Goal: Task Accomplishment & Management: Manage account settings

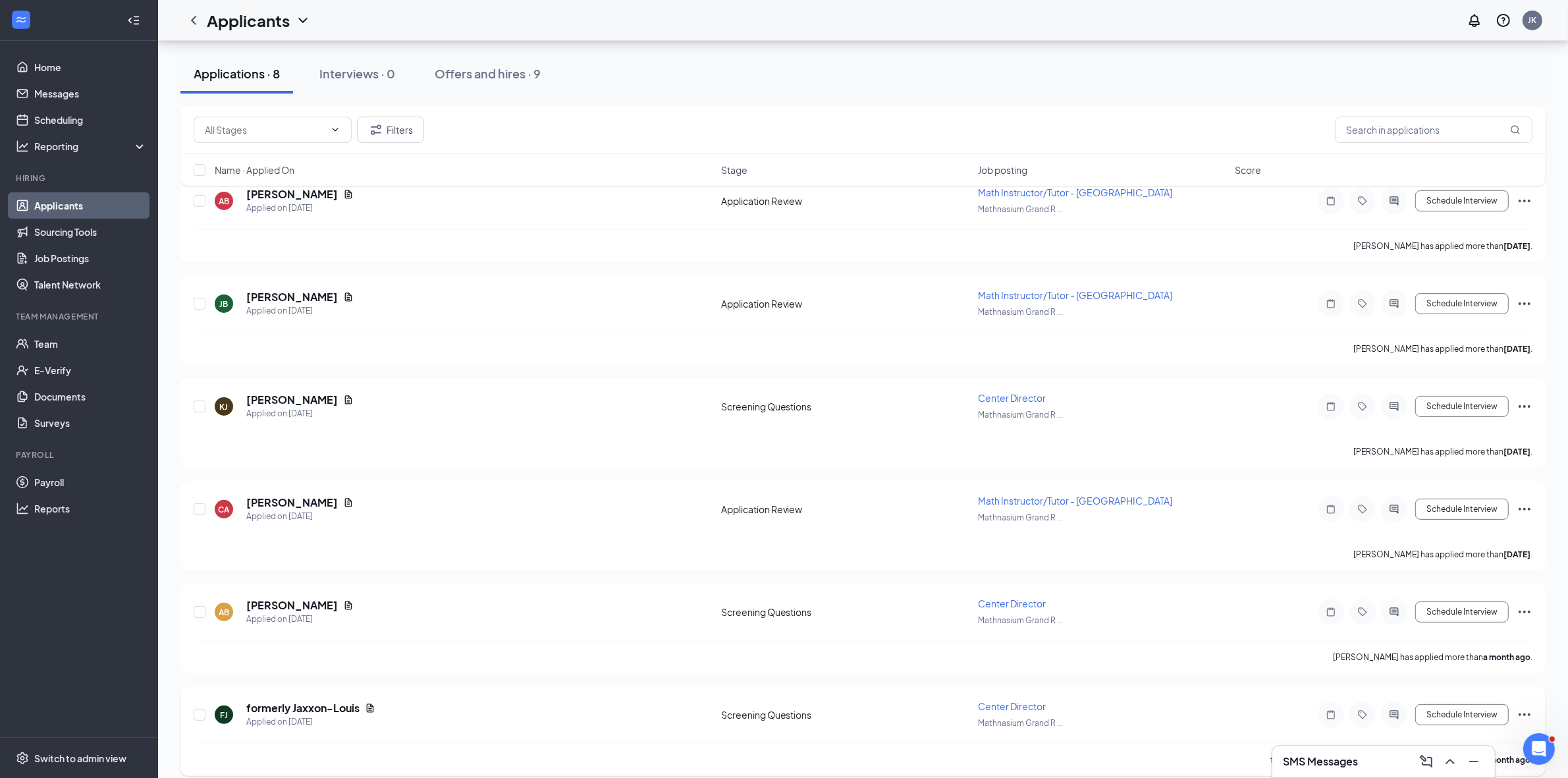
scroll to position [362, 0]
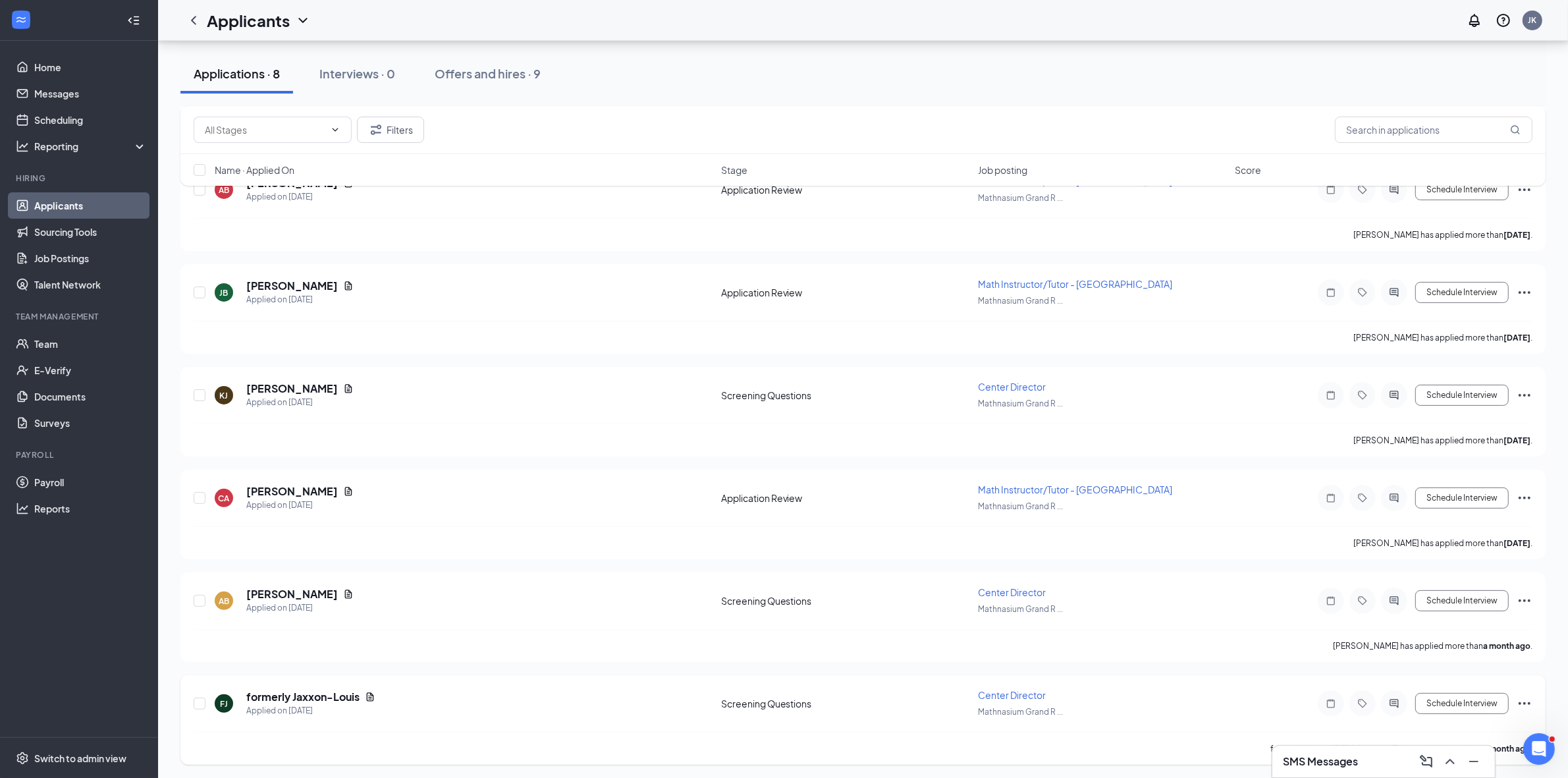
click at [1525, 702] on icon "Ellipses" at bounding box center [1525, 703] width 12 height 3
click at [1457, 554] on p "Reject" at bounding box center [1465, 550] width 113 height 13
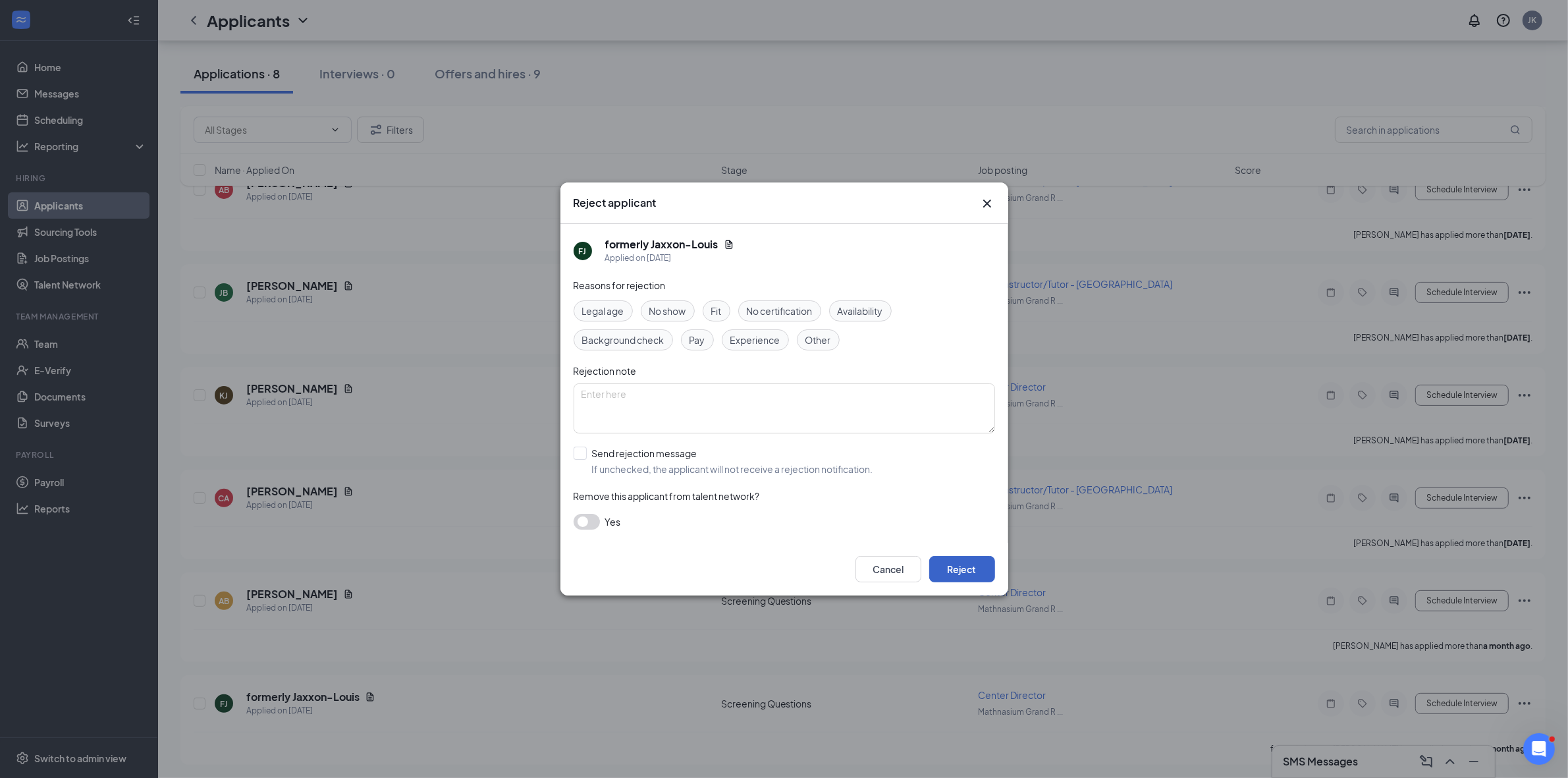
click at [962, 569] on button "Reject" at bounding box center [962, 568] width 66 height 26
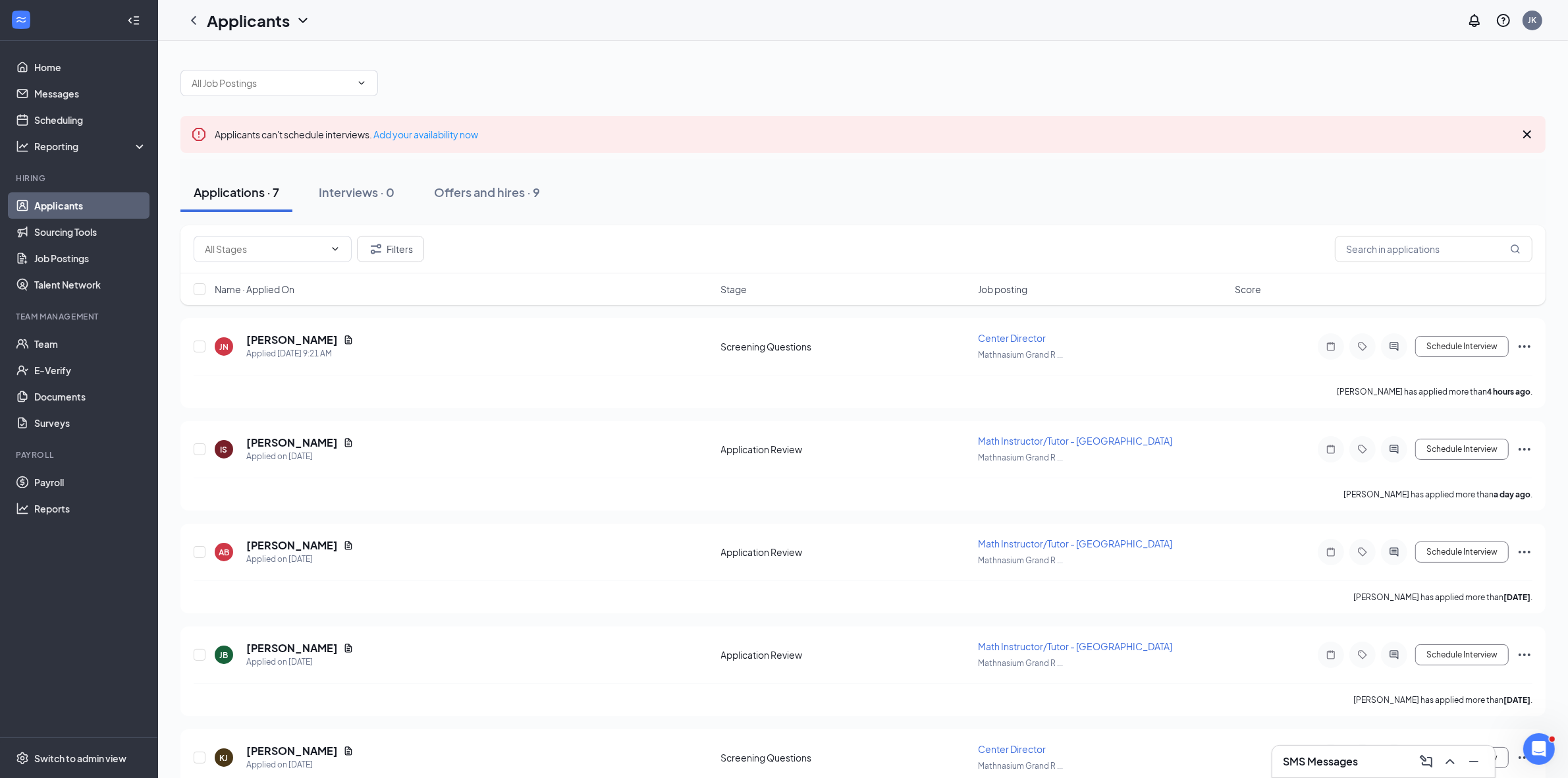
click at [975, 289] on div "Name · Applied On Stage Job posting Score" at bounding box center [863, 289] width 1365 height 31
click at [998, 289] on span "Job posting" at bounding box center [1002, 289] width 49 height 13
click at [1453, 762] on icon "ChevronUp" at bounding box center [1449, 762] width 9 height 5
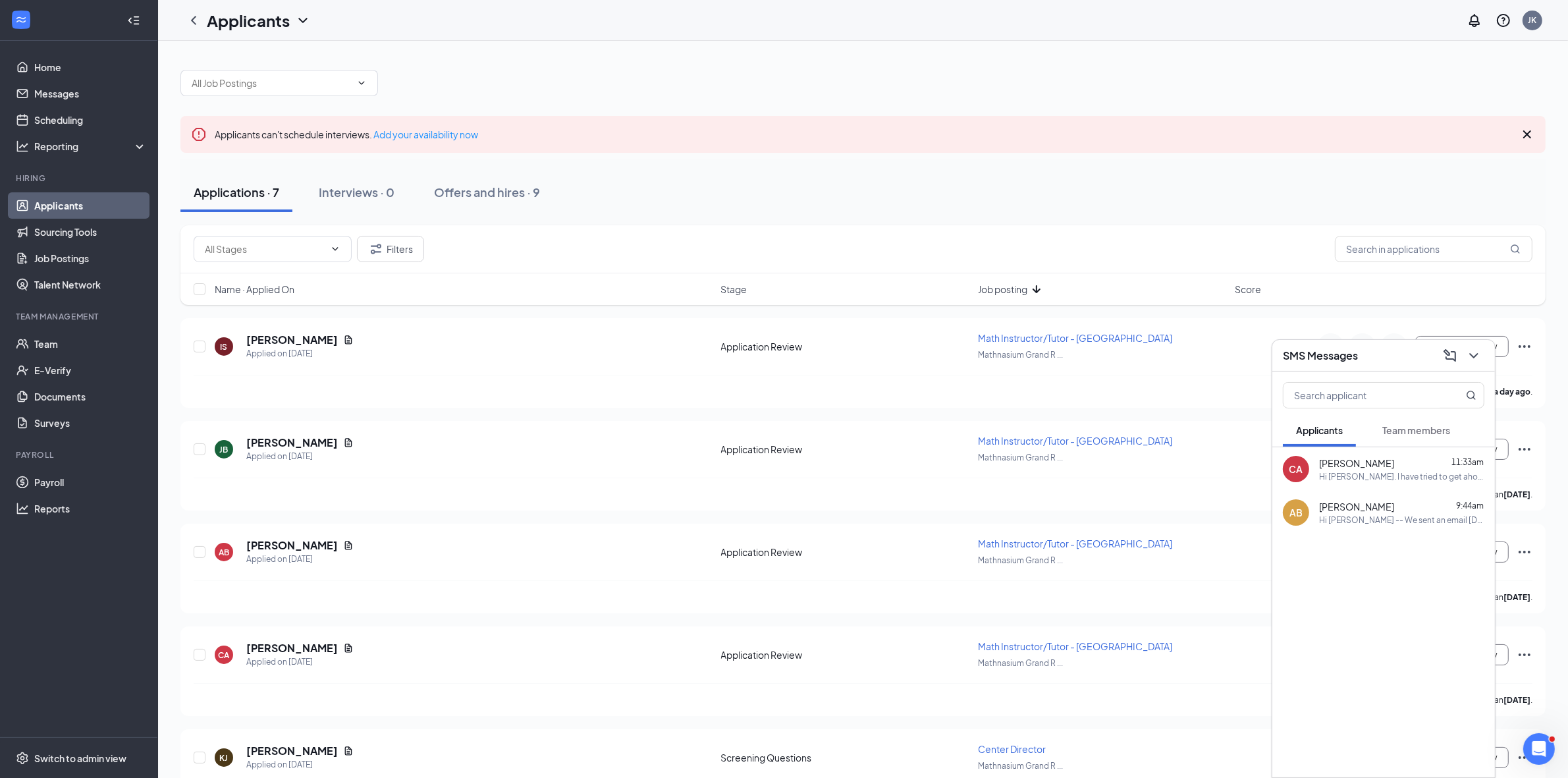
click at [1404, 428] on span "Team members" at bounding box center [1416, 430] width 68 height 12
click at [1340, 433] on span "Applicants" at bounding box center [1319, 430] width 47 height 12
click at [1334, 432] on span "Applicants" at bounding box center [1319, 430] width 47 height 12
click at [1476, 354] on icon "ChevronDown" at bounding box center [1474, 355] width 9 height 5
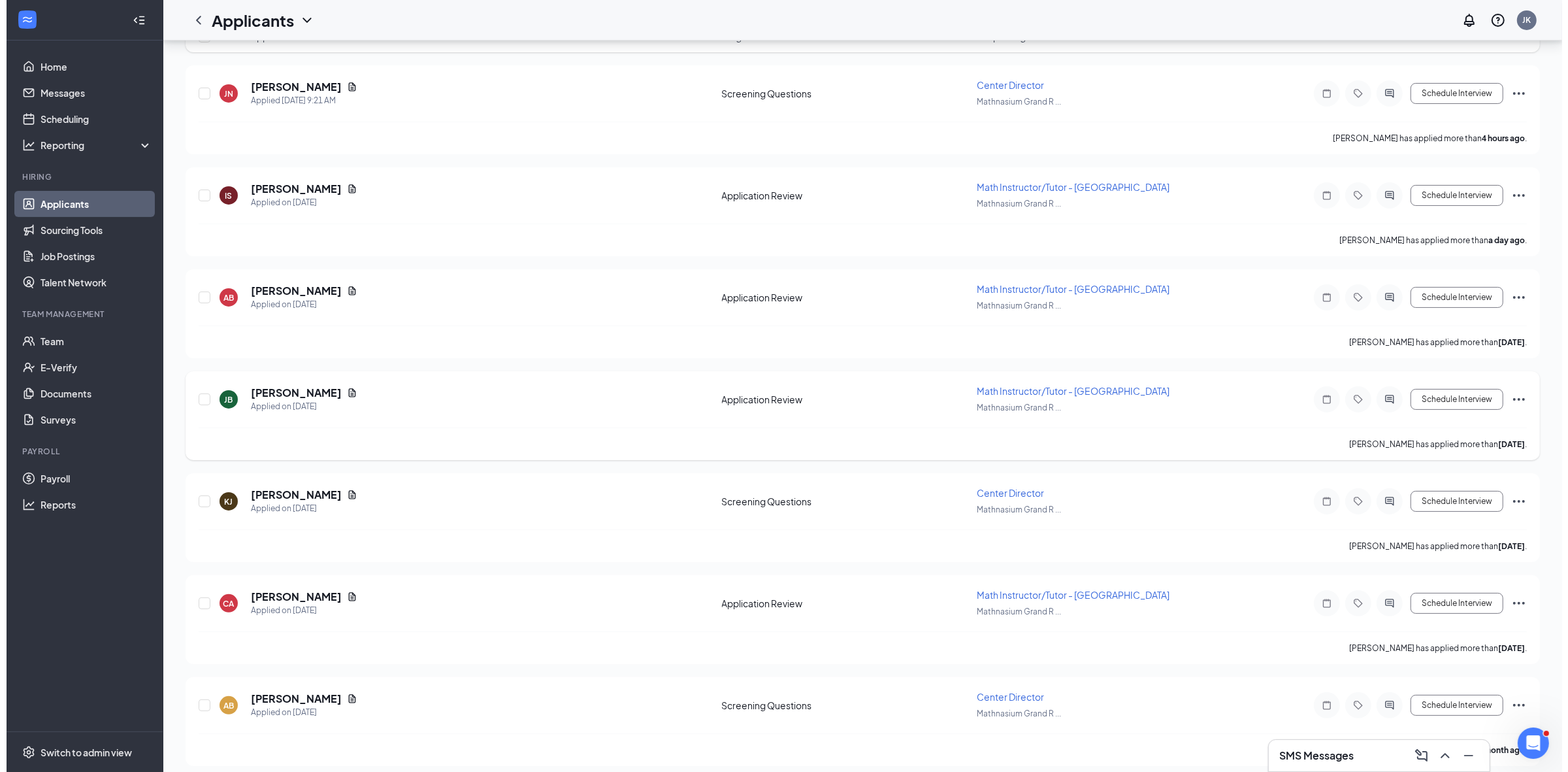
scroll to position [258, 0]
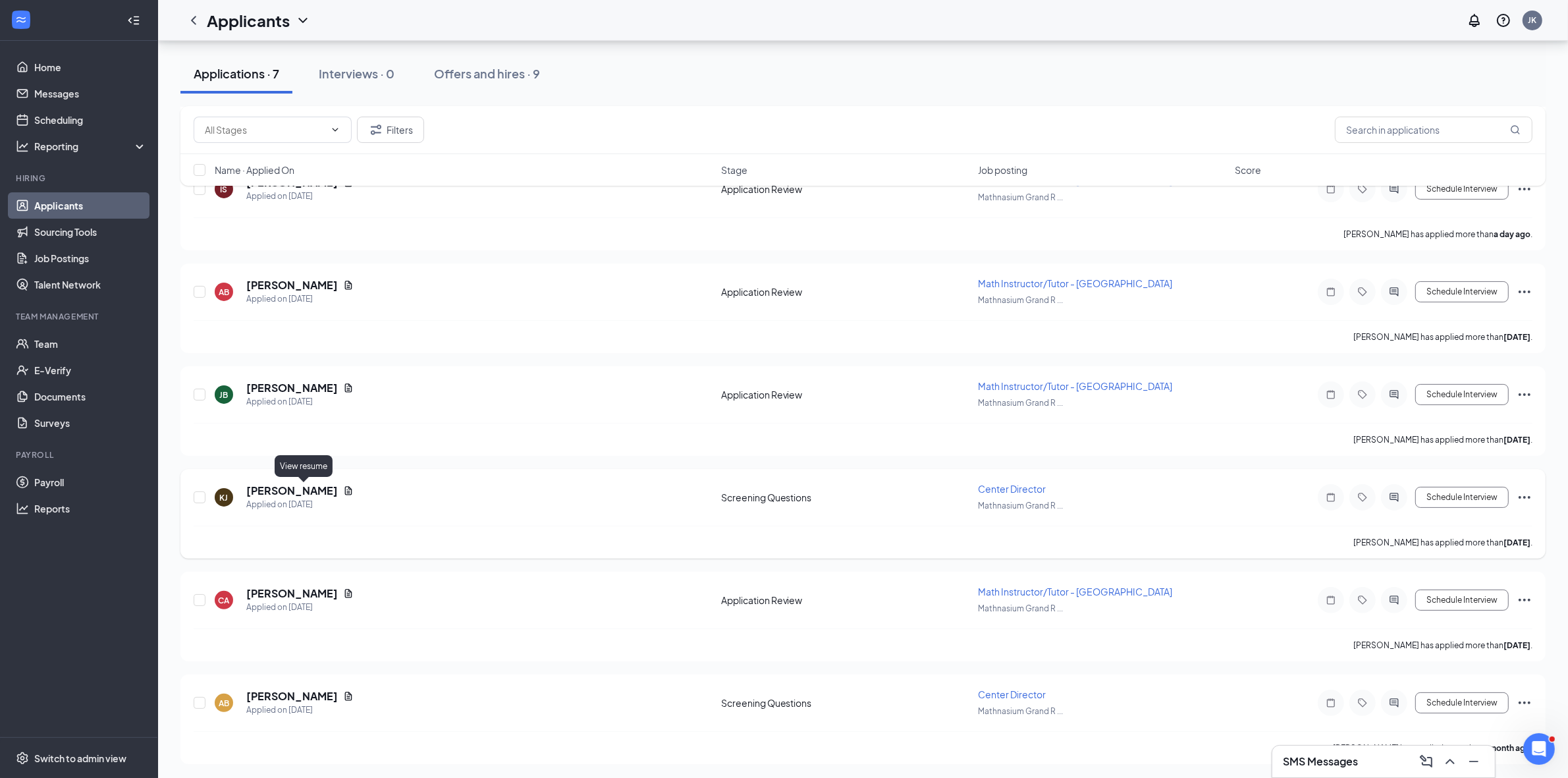
click at [345, 488] on icon "Document" at bounding box center [348, 491] width 7 height 9
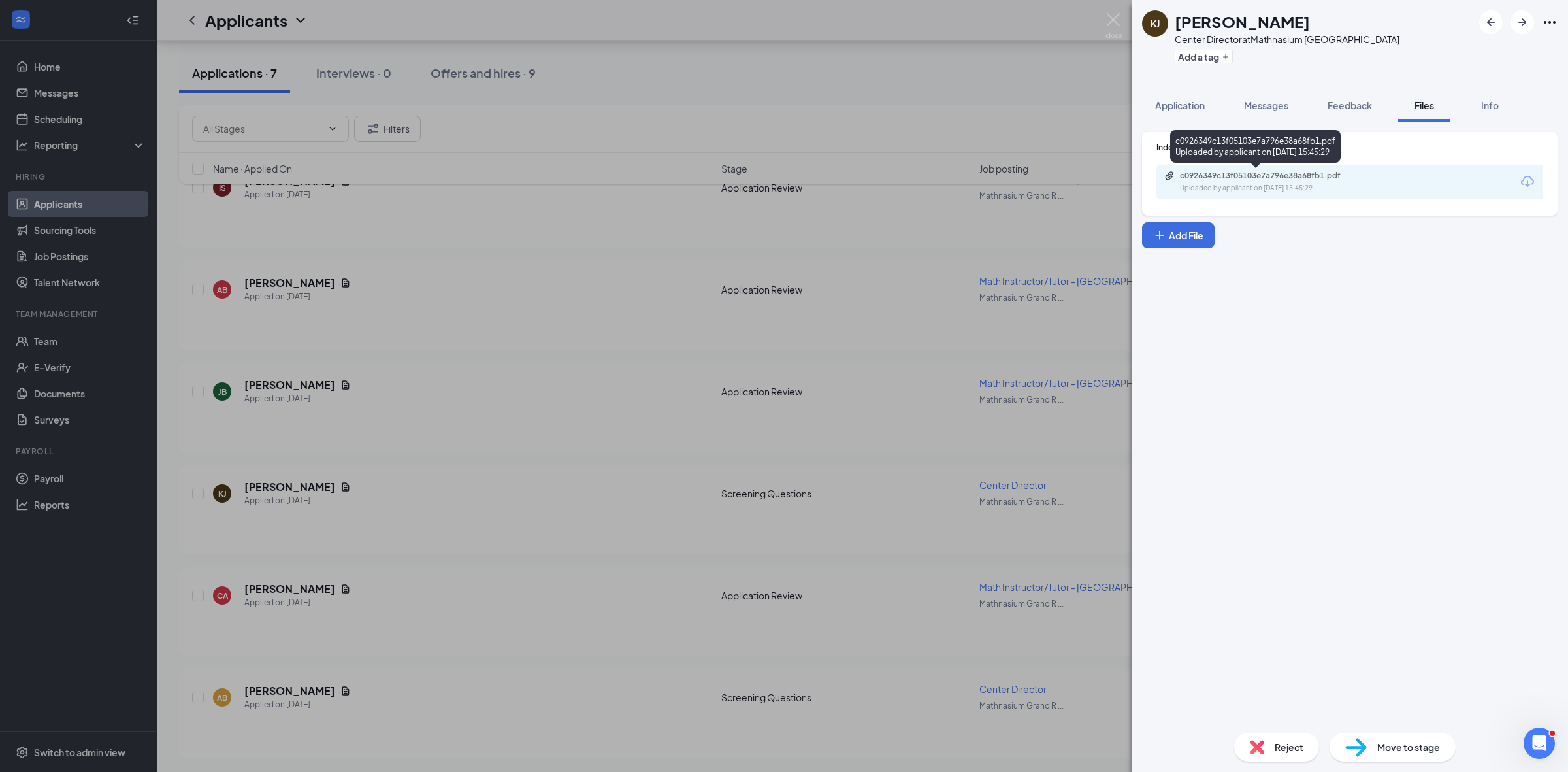
click at [1259, 184] on div "Uploaded by applicant on [DATE] 15:45:29" at bounding box center [1278, 188] width 196 height 10
click at [1112, 20] on img at bounding box center [1113, 26] width 16 height 26
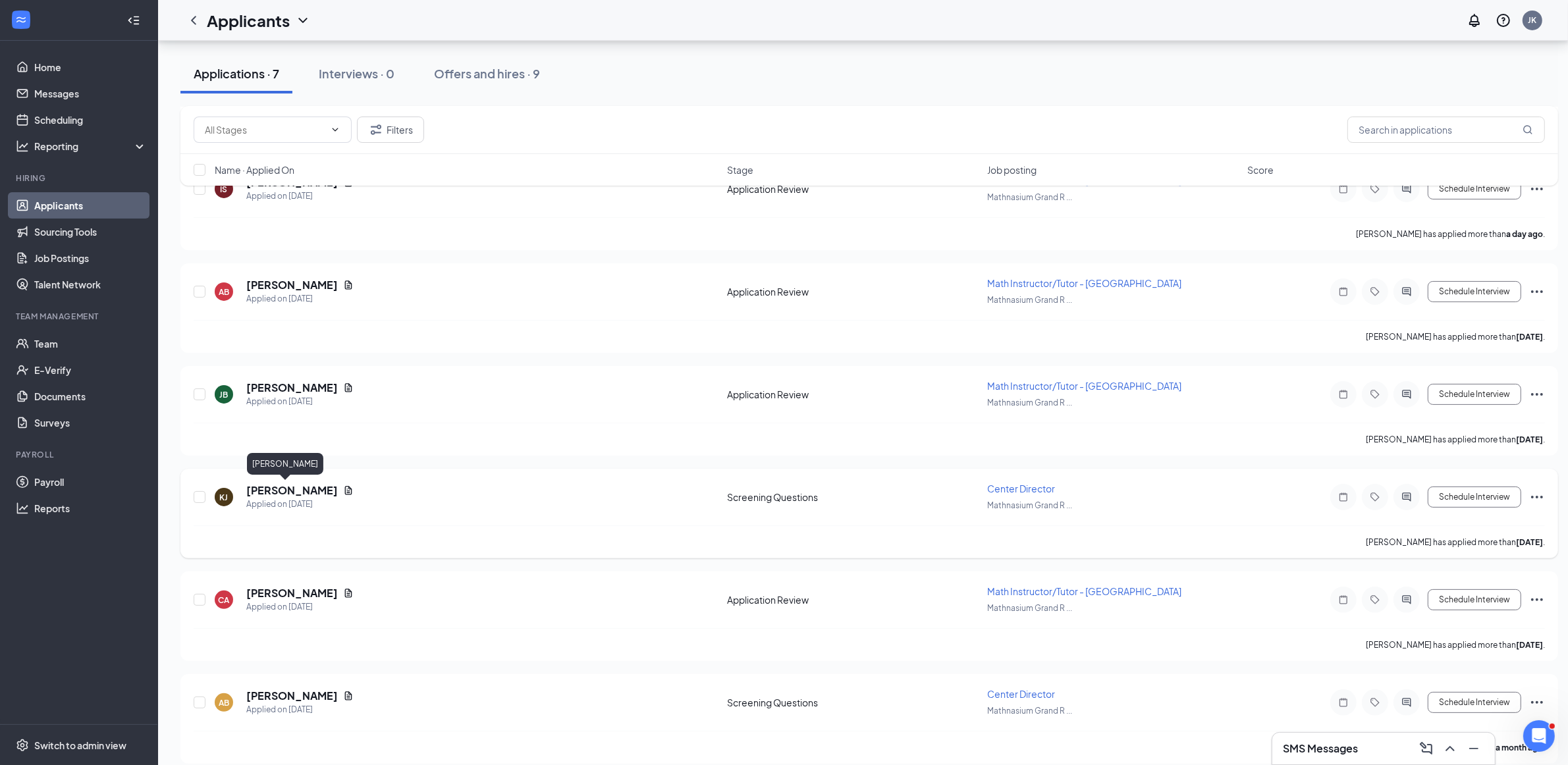
click at [262, 484] on h5 "[PERSON_NAME]" at bounding box center [292, 490] width 92 height 15
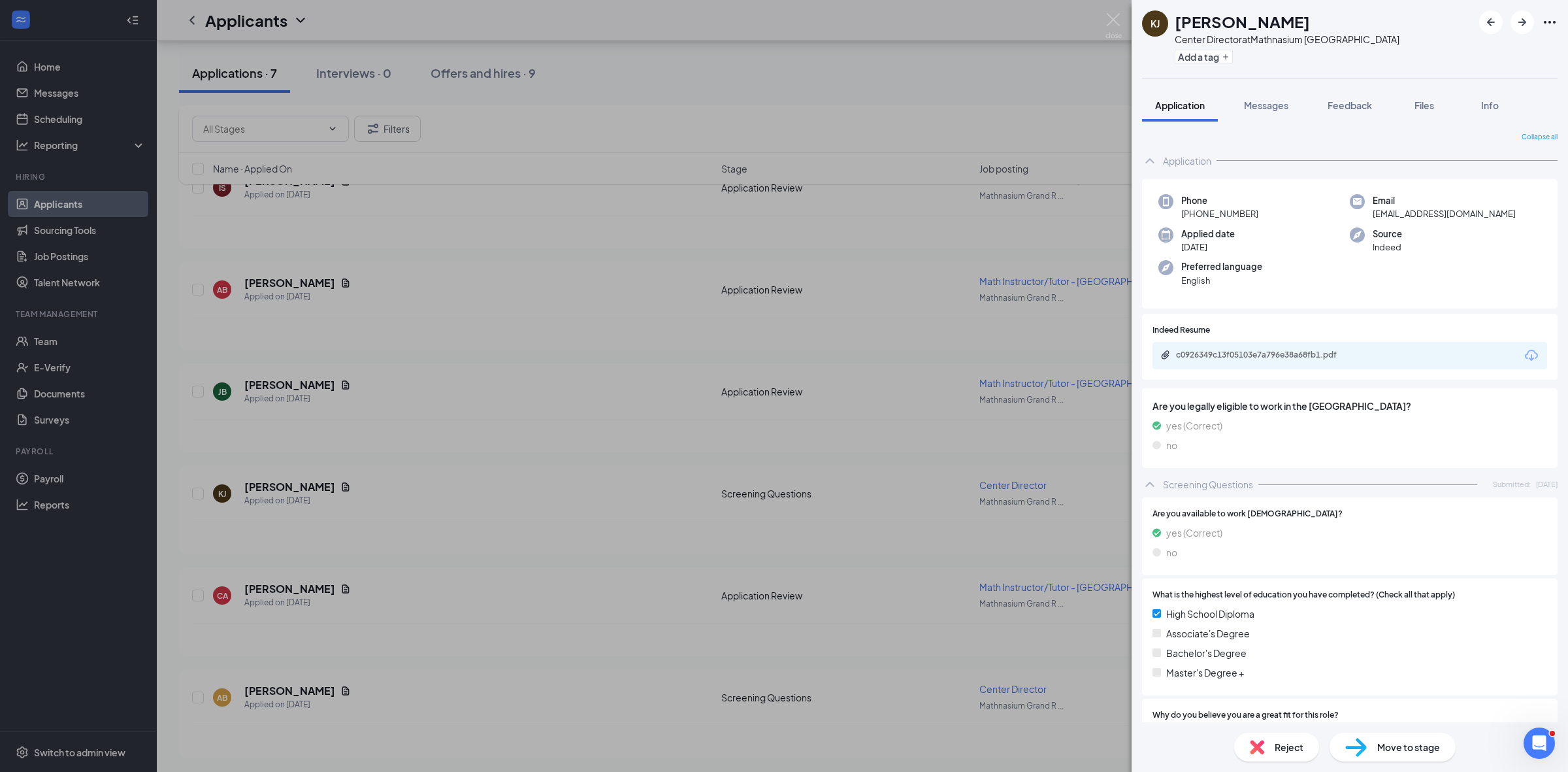
drag, startPoint x: 1284, startPoint y: 211, endPoint x: 1183, endPoint y: 212, distance: 101.0
click at [1183, 212] on div "Phone [PHONE_NUMBER]" at bounding box center [1254, 207] width 192 height 27
drag, startPoint x: 1474, startPoint y: 213, endPoint x: 1367, endPoint y: 217, distance: 107.1
click at [1367, 217] on div "Email [EMAIL_ADDRESS][DOMAIN_NAME]" at bounding box center [1445, 207] width 192 height 27
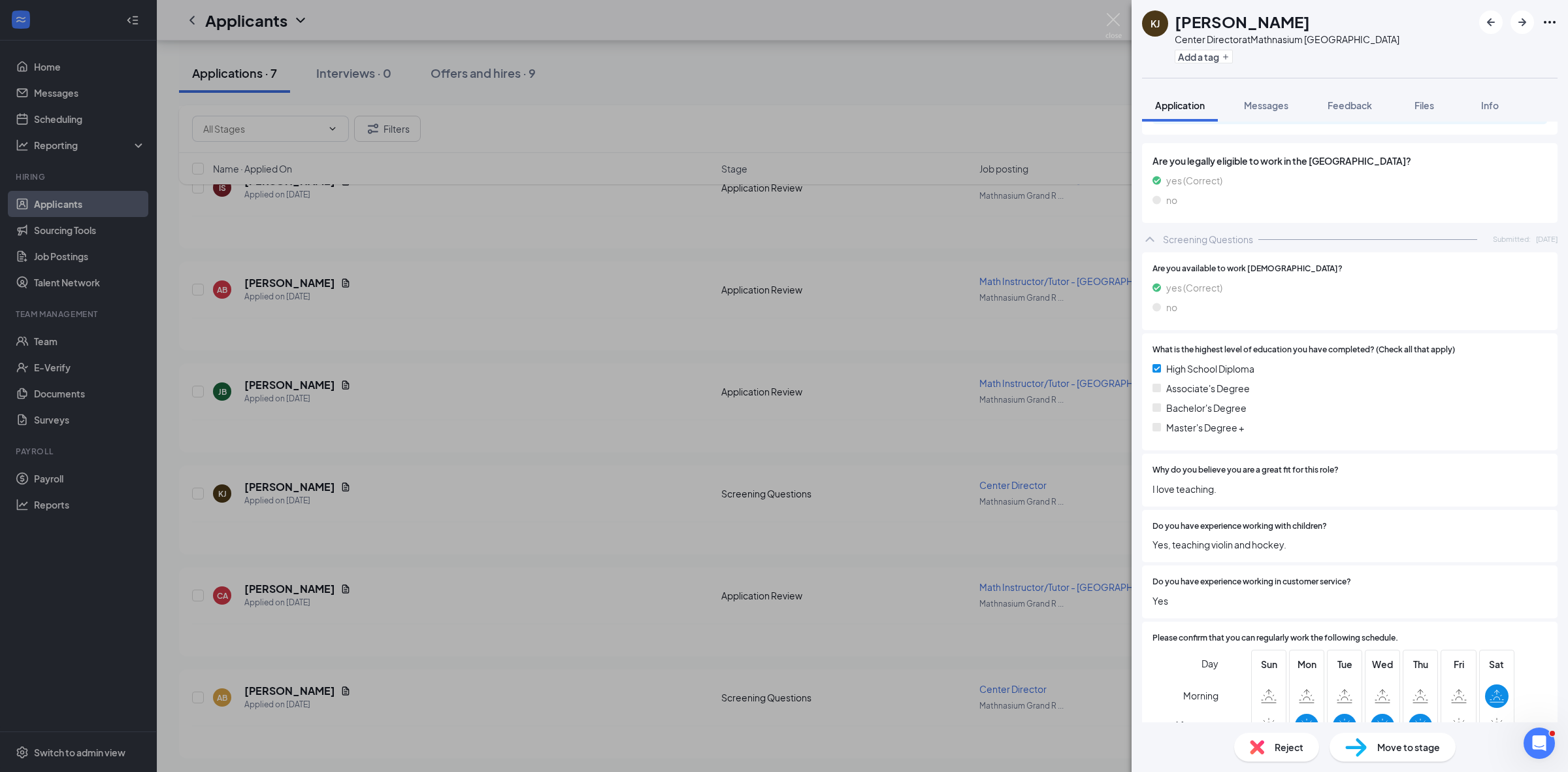
scroll to position [315, 0]
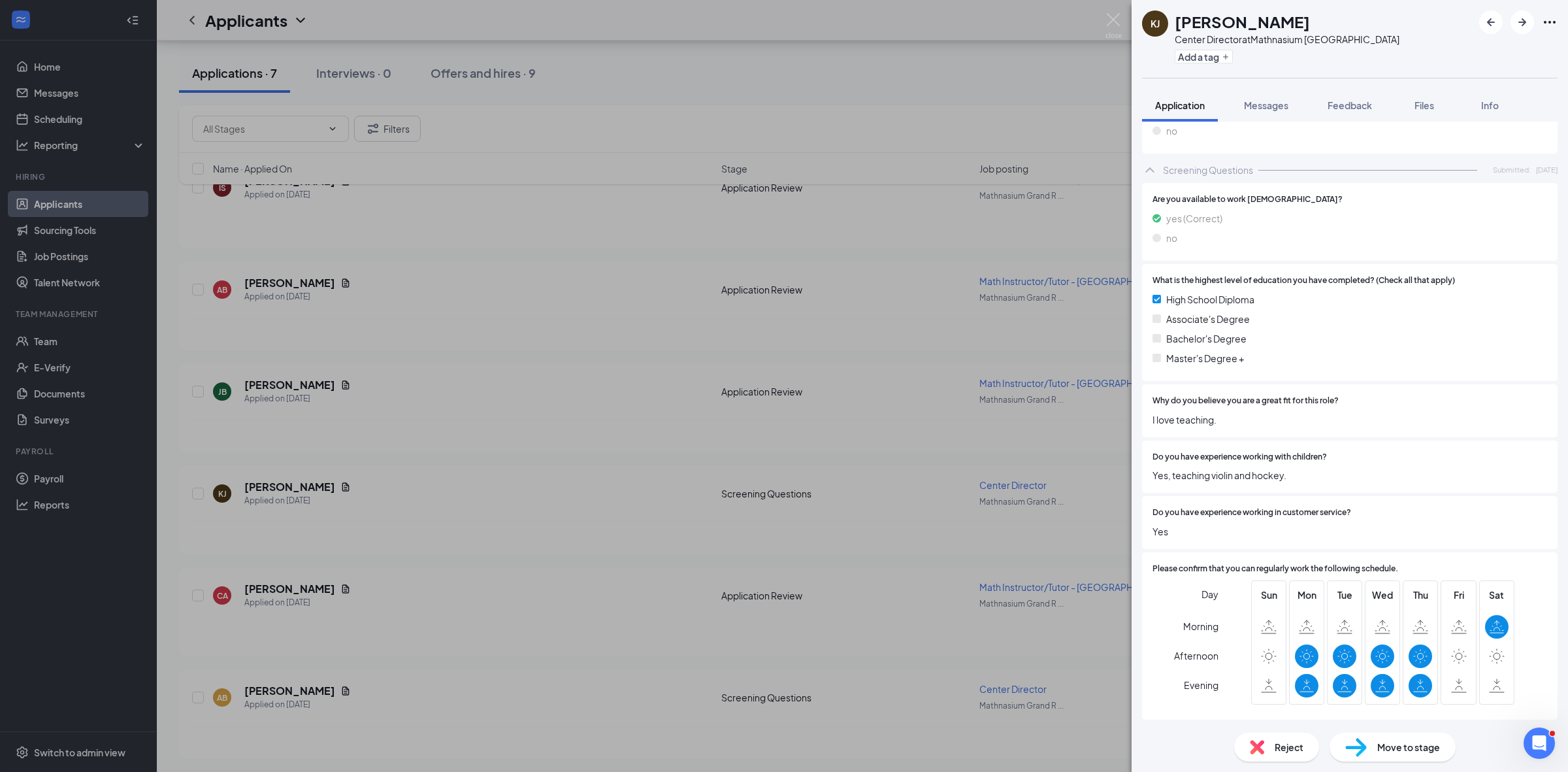
copy span "[EMAIL_ADDRESS][DOMAIN_NAME]"
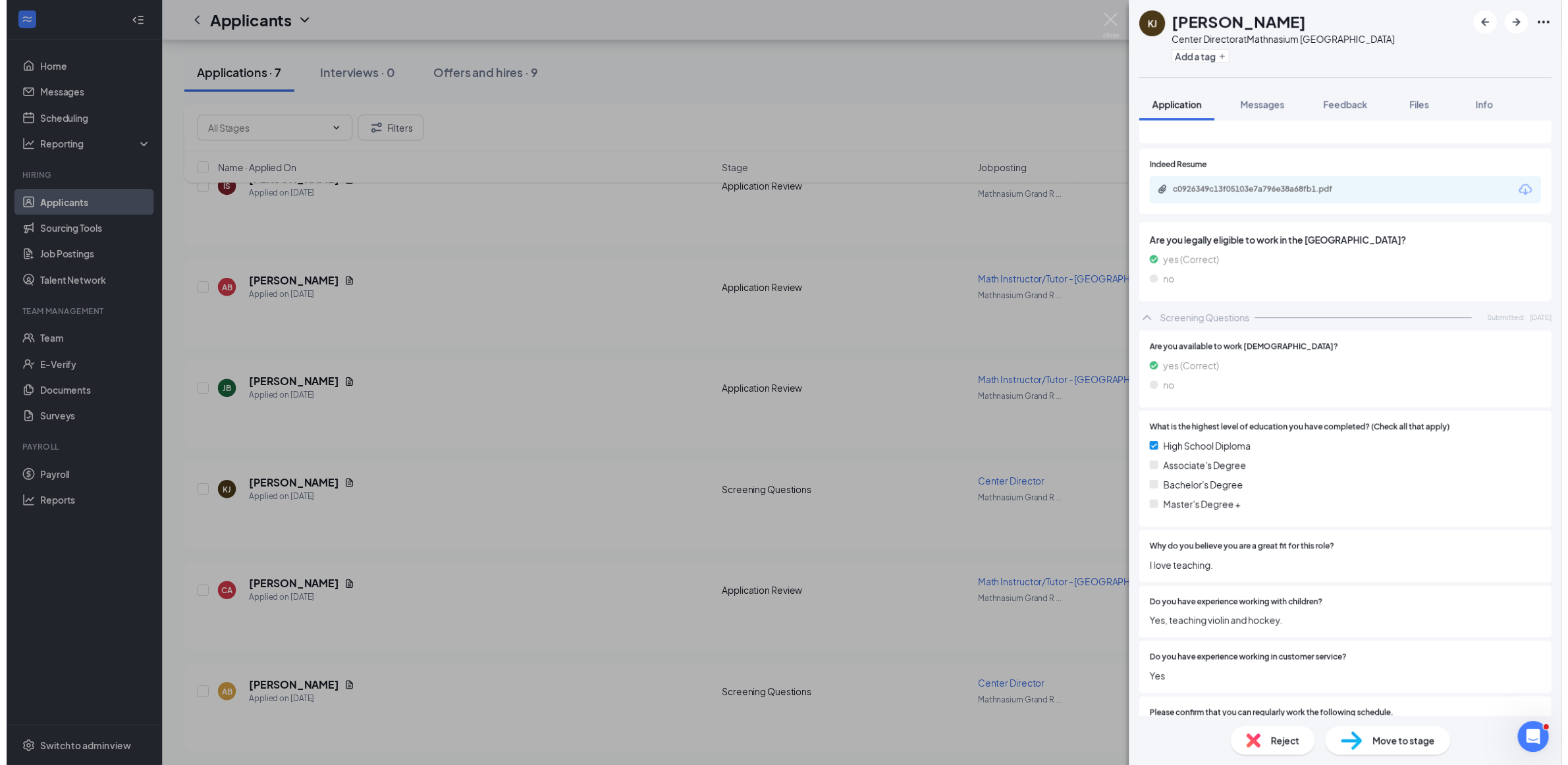
scroll to position [0, 0]
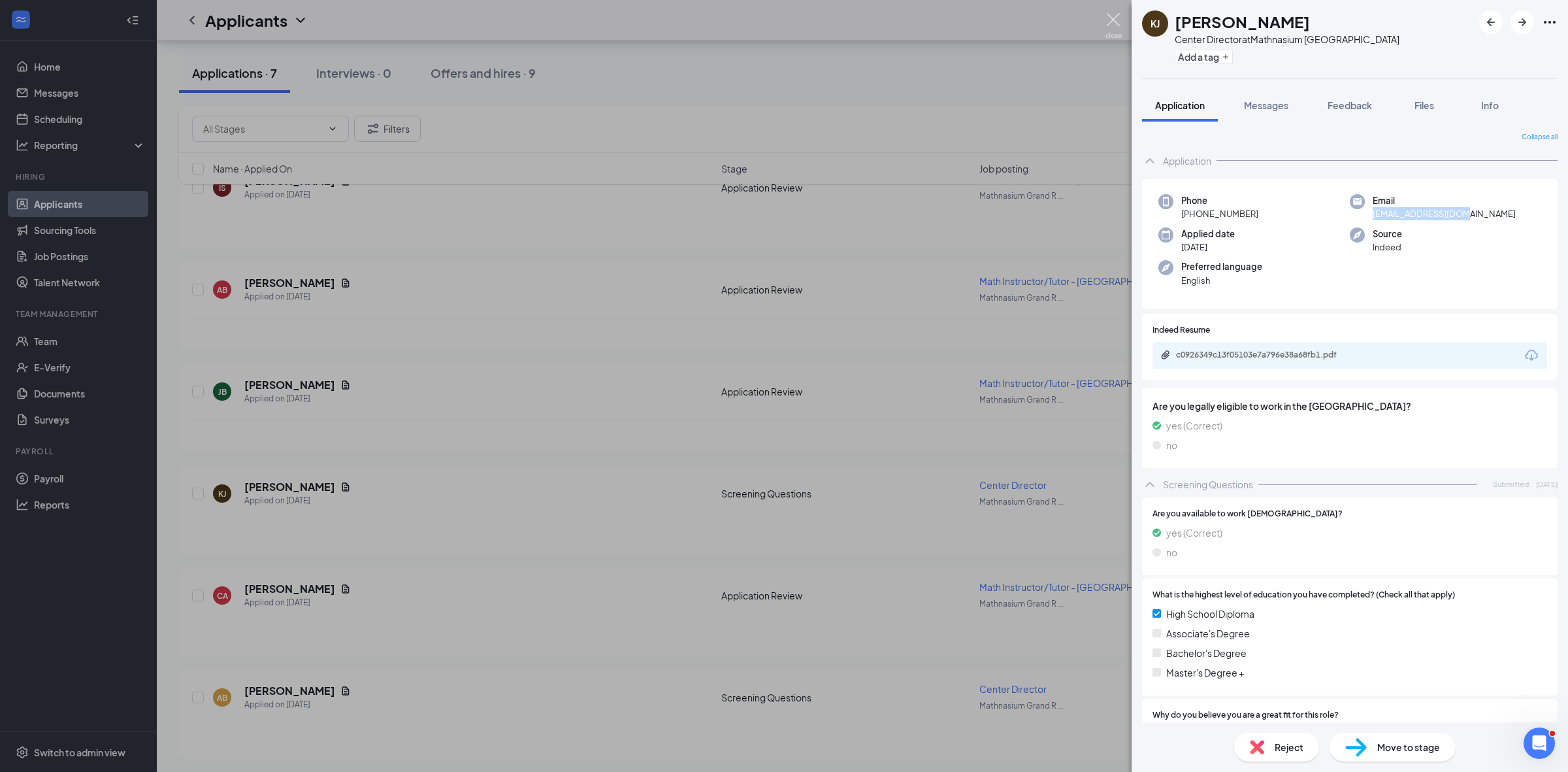
click at [1110, 23] on img at bounding box center [1113, 26] width 16 height 26
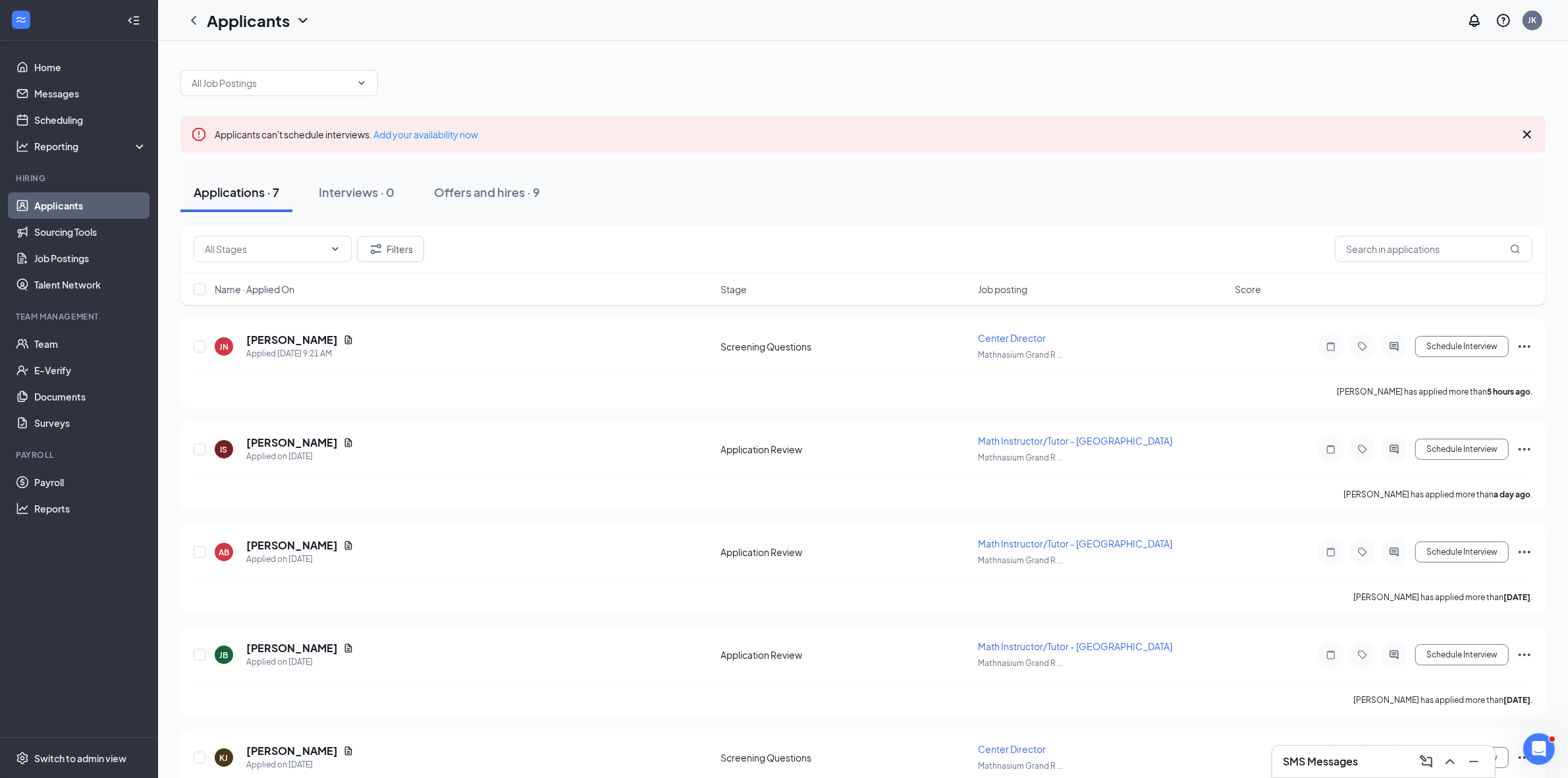
click at [996, 284] on span "Job posting" at bounding box center [1002, 289] width 49 height 13
